Goal: Check status: Check status

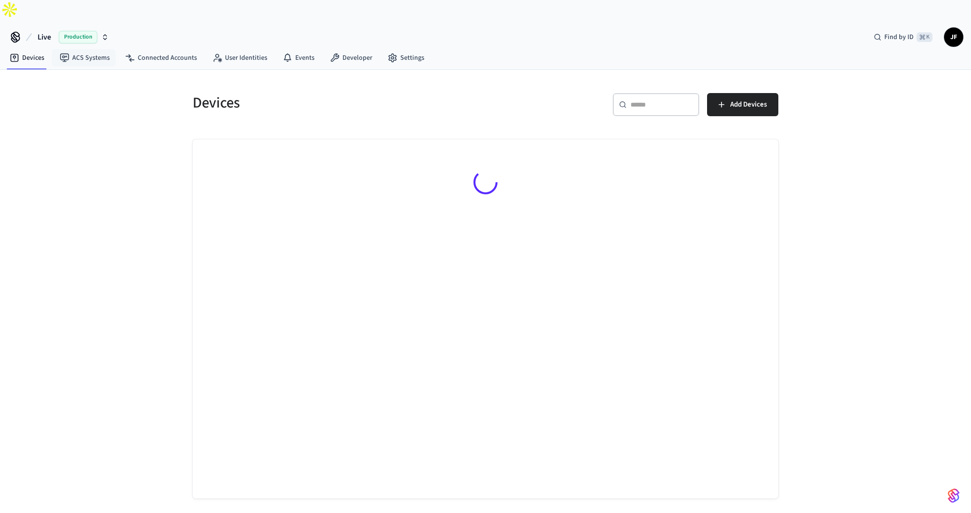
click at [48, 31] on span "Live" at bounding box center [44, 37] width 13 height 12
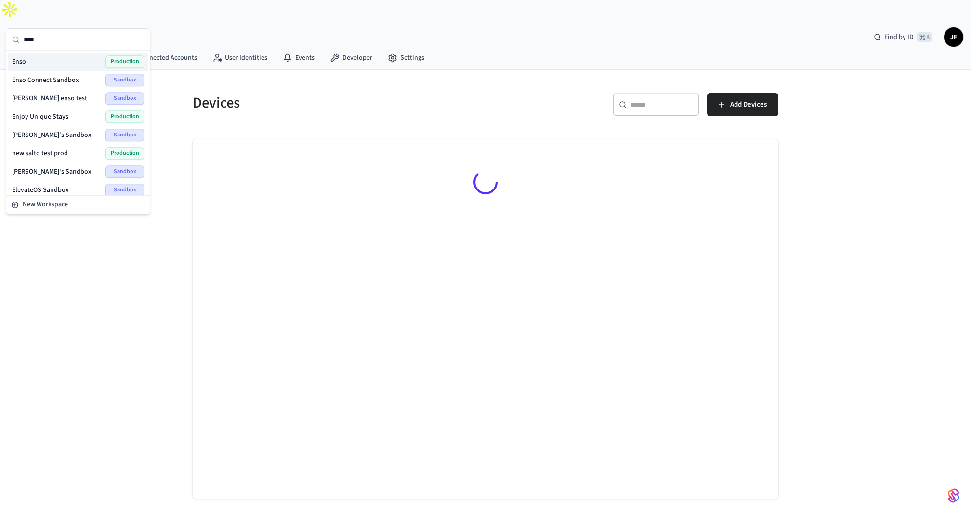
type input "****"
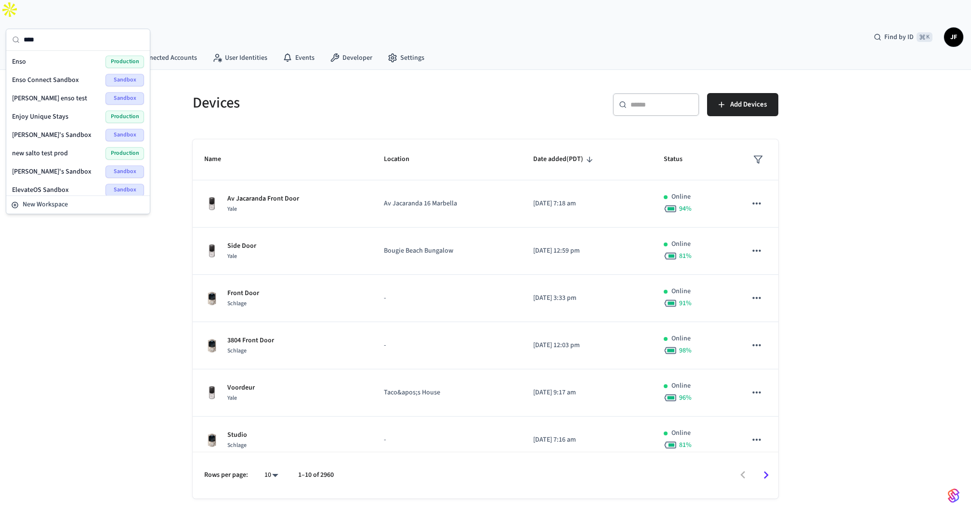
click at [47, 64] on div "Enso Production" at bounding box center [78, 61] width 132 height 13
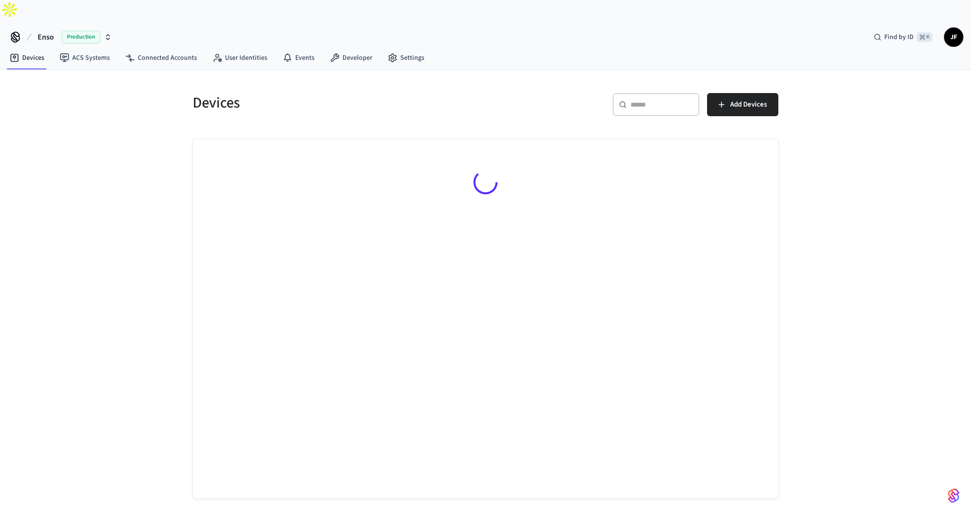
click at [347, 70] on div "Devices ​ ​ Add Devices" at bounding box center [485, 284] width 617 height 428
click at [226, 93] on h5 "Devices" at bounding box center [336, 103] width 287 height 20
click at [182, 88] on div "Devices" at bounding box center [330, 102] width 299 height 42
drag, startPoint x: 195, startPoint y: 83, endPoint x: 279, endPoint y: 87, distance: 83.4
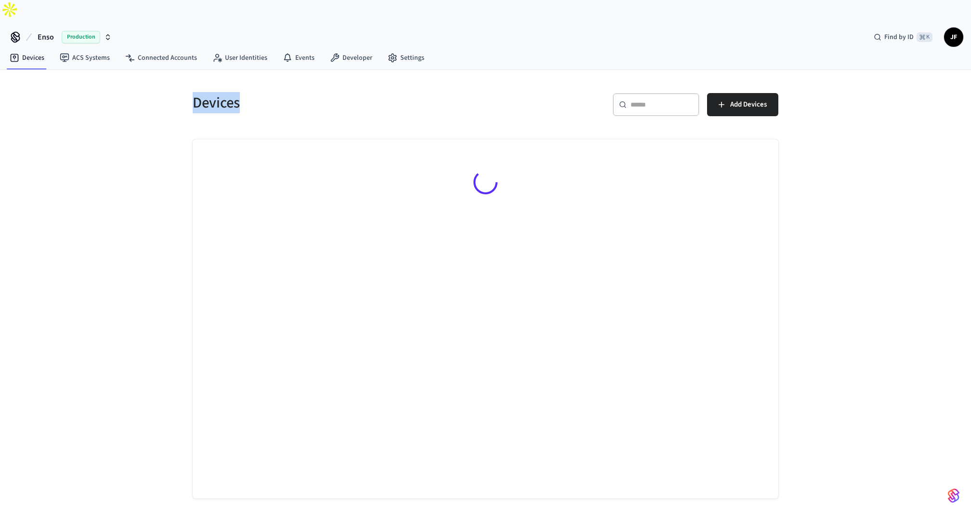
click at [279, 93] on h5 "Devices" at bounding box center [336, 103] width 287 height 20
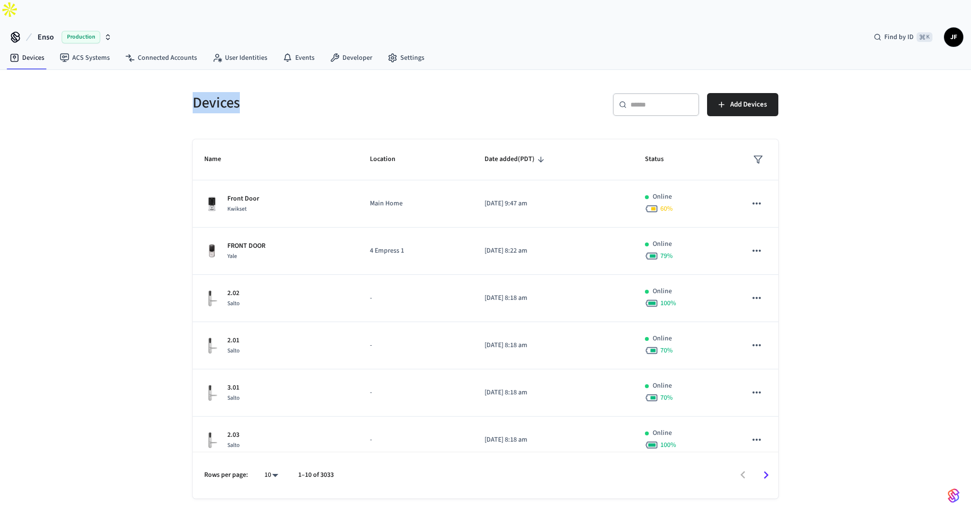
drag, startPoint x: 251, startPoint y: 85, endPoint x: 168, endPoint y: 77, distance: 83.3
click at [168, 77] on div "Devices ​ ​ Add Devices Name Location Date added (PDT) Status Front Door Kwikse…" at bounding box center [485, 298] width 971 height 457
drag, startPoint x: 180, startPoint y: 77, endPoint x: 344, endPoint y: 84, distance: 164.0
click at [344, 84] on div "Devices ​ ​ Add Devices Name Location Date added (PDT) Status Front Door Kwikse…" at bounding box center [485, 284] width 617 height 428
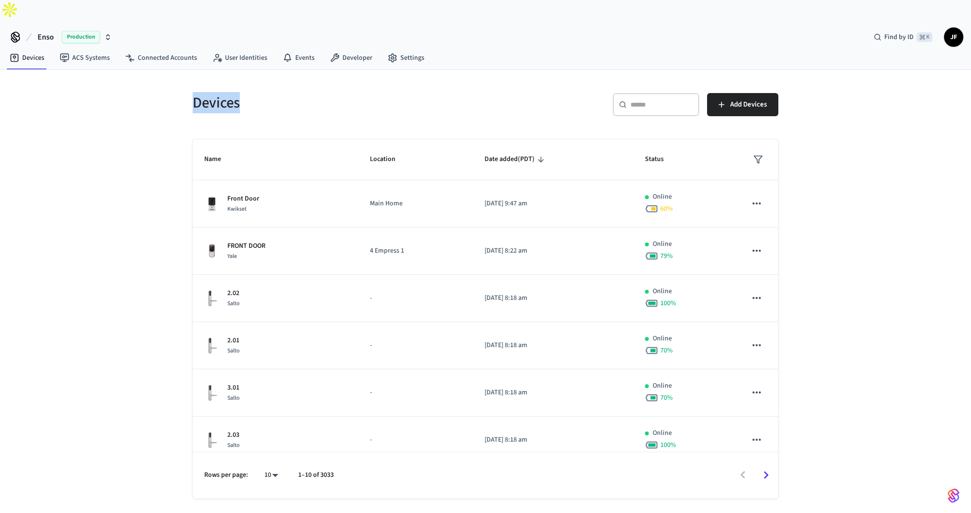
click at [344, 93] on h5 "Devices" at bounding box center [336, 103] width 287 height 20
click at [489, 70] on div "Devices ​ ​ Add Devices Name Location Date added (PDT) Status Front Door Kwikse…" at bounding box center [485, 284] width 617 height 428
click at [424, 106] on div "Devices ​ ​ Add Devices Name Location Date added (PDT) Status Front Door Kwikse…" at bounding box center [485, 289] width 601 height 417
click at [38, 31] on span "Enso" at bounding box center [46, 37] width 16 height 12
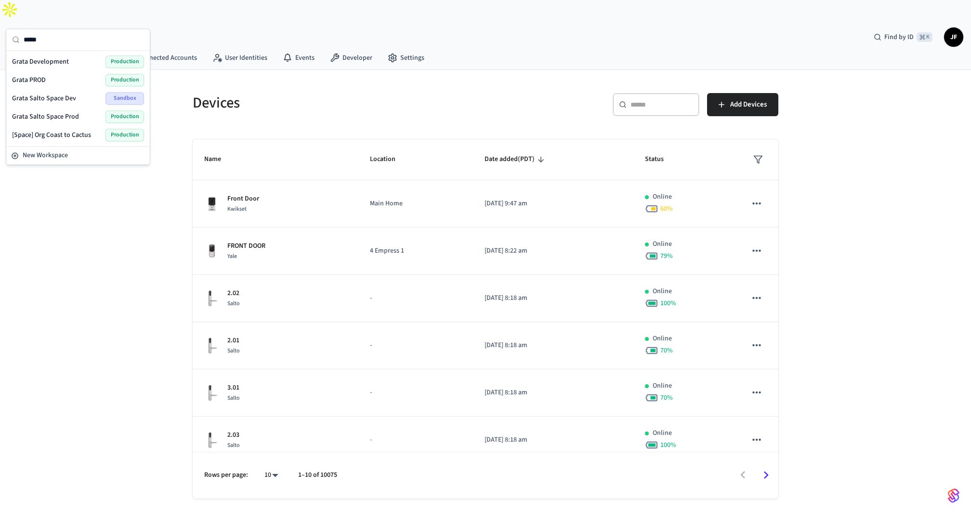
type input "*****"
click at [62, 89] on div "Grata Salto Space Dev Sandbox" at bounding box center [78, 98] width 140 height 18
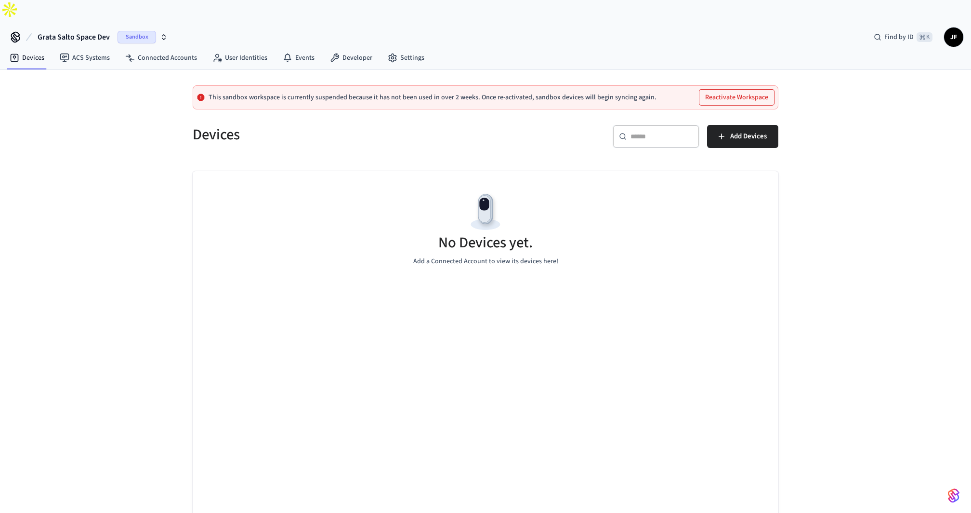
click at [80, 31] on span "Grata Salto Space Dev" at bounding box center [74, 37] width 72 height 12
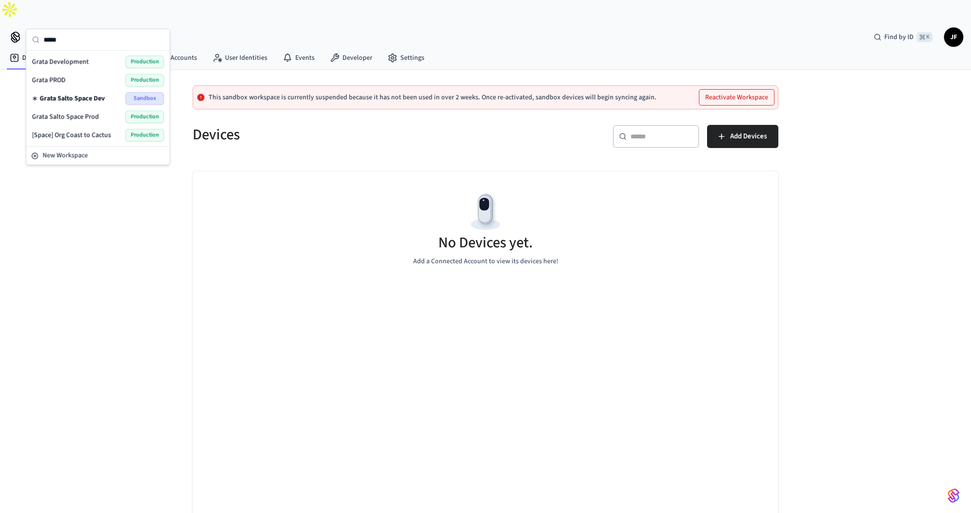
type input "*****"
click at [64, 76] on span "Grata PROD" at bounding box center [49, 80] width 34 height 10
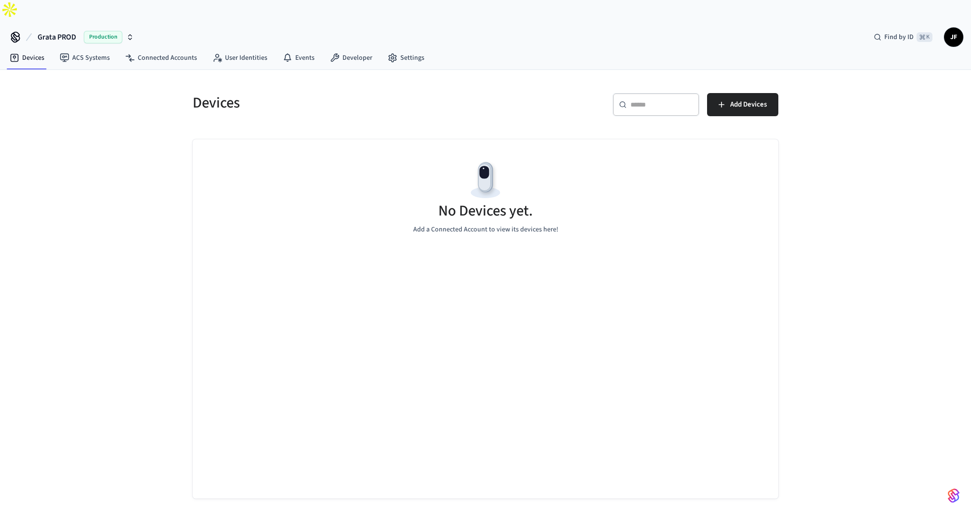
click at [364, 81] on div "Devices" at bounding box center [330, 102] width 299 height 42
click at [141, 21] on div "Grata PROD Production Find by ID ⌘ K JF" at bounding box center [485, 33] width 971 height 28
click at [144, 49] on link "Connected Accounts" at bounding box center [161, 57] width 87 height 17
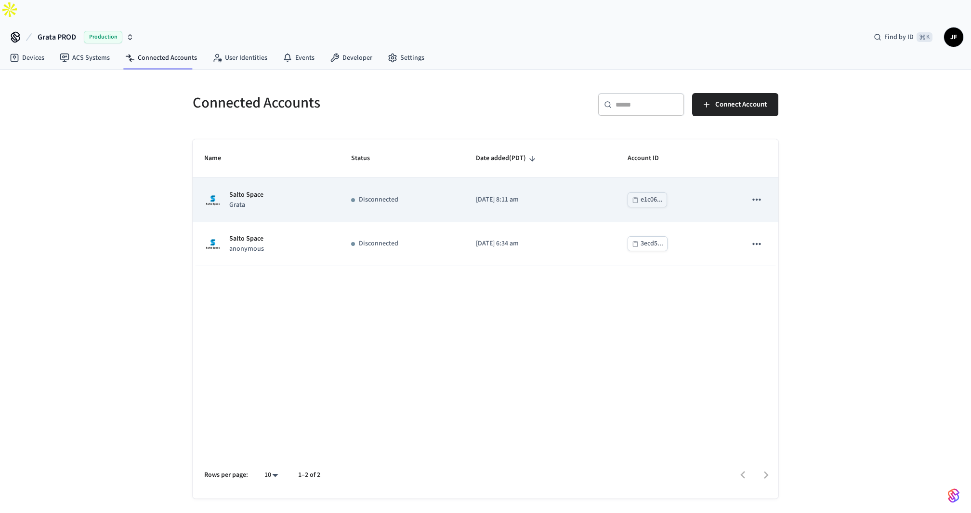
click at [291, 190] on td "Salto Space Grata" at bounding box center [266, 200] width 147 height 44
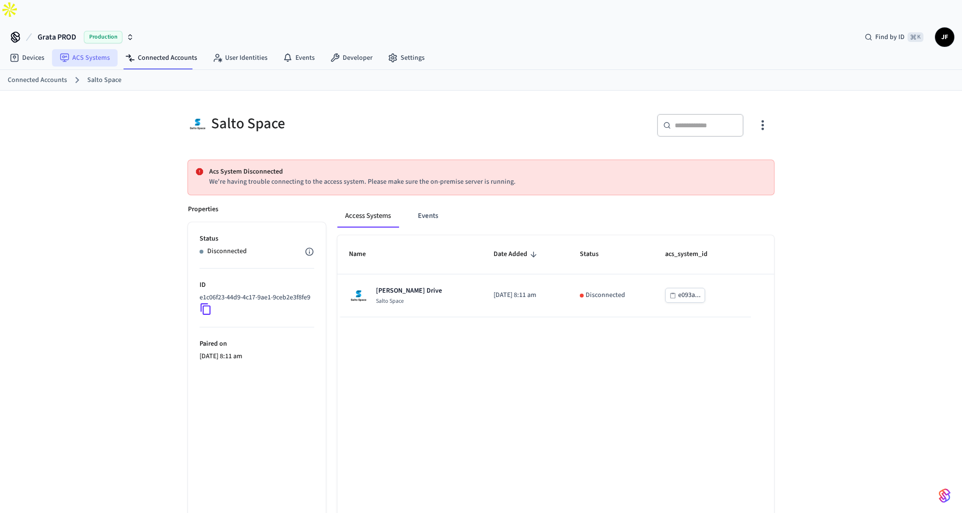
click at [86, 49] on link "ACS Systems" at bounding box center [85, 57] width 66 height 17
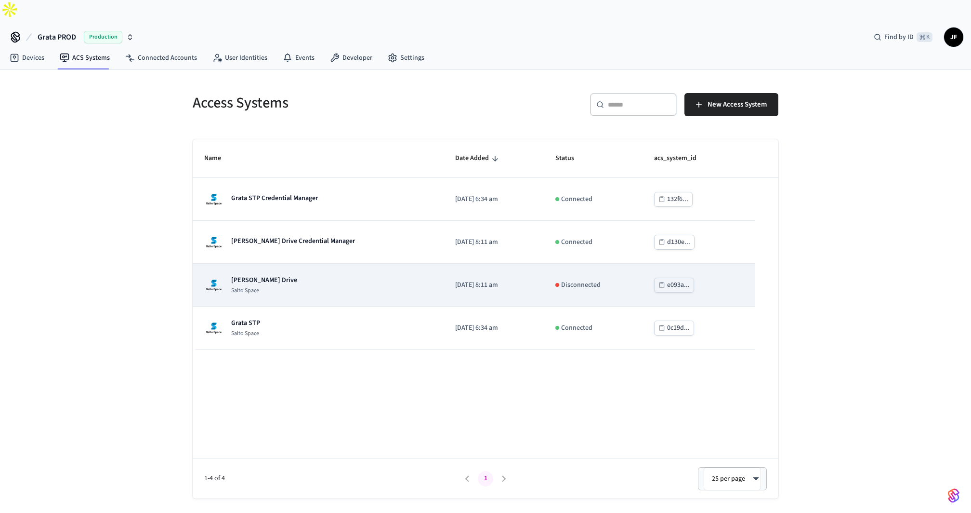
click at [285, 275] on p "[PERSON_NAME] Drive" at bounding box center [264, 280] width 66 height 10
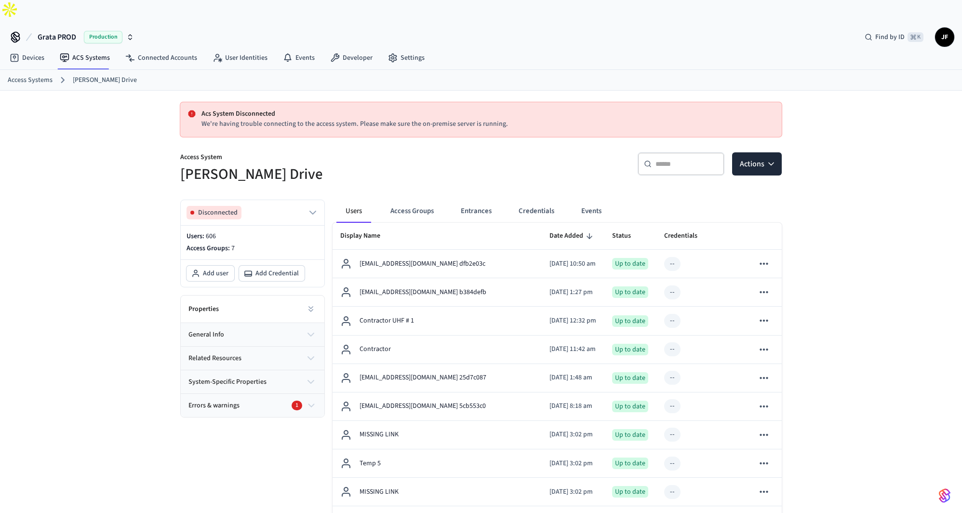
click at [590, 26] on div "Grata PROD Production Find by ID ⌘ K JF" at bounding box center [481, 33] width 962 height 28
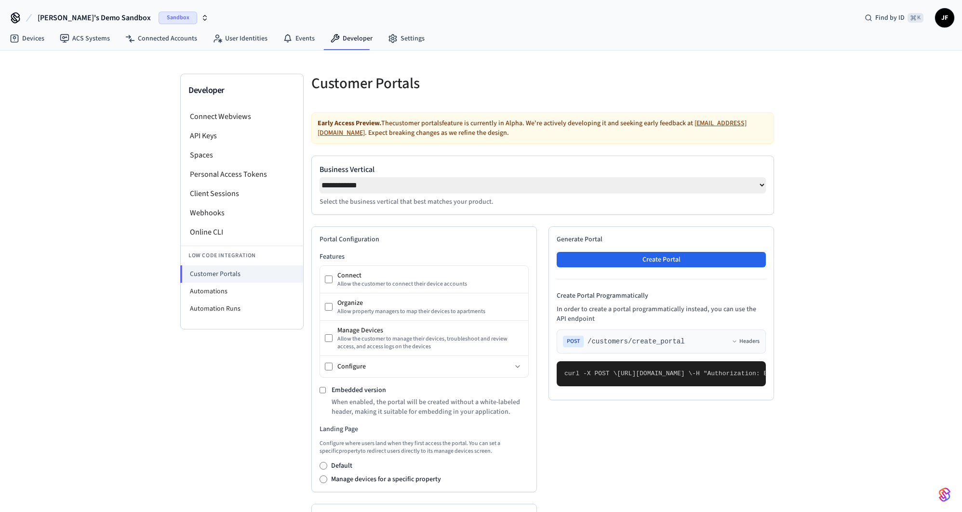
select select "**********"
